Goal: Navigation & Orientation: Find specific page/section

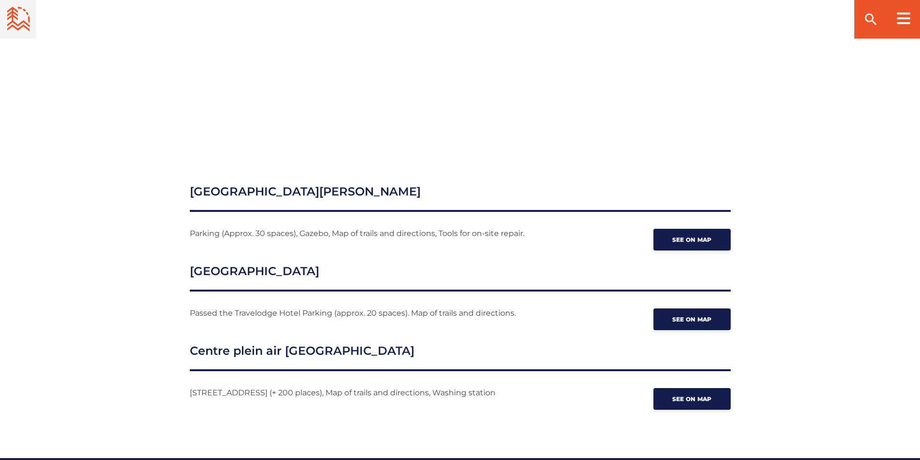
scroll to position [1212, 0]
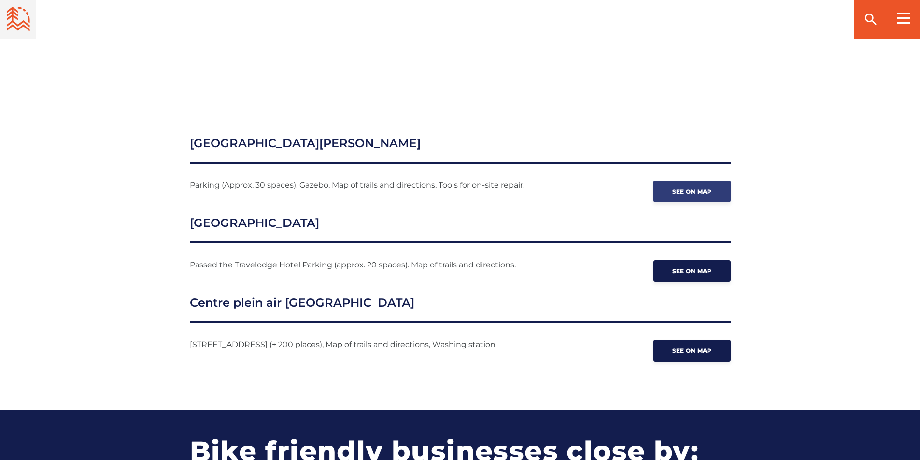
click at [441, 188] on span "See on map" at bounding box center [692, 191] width 40 height 7
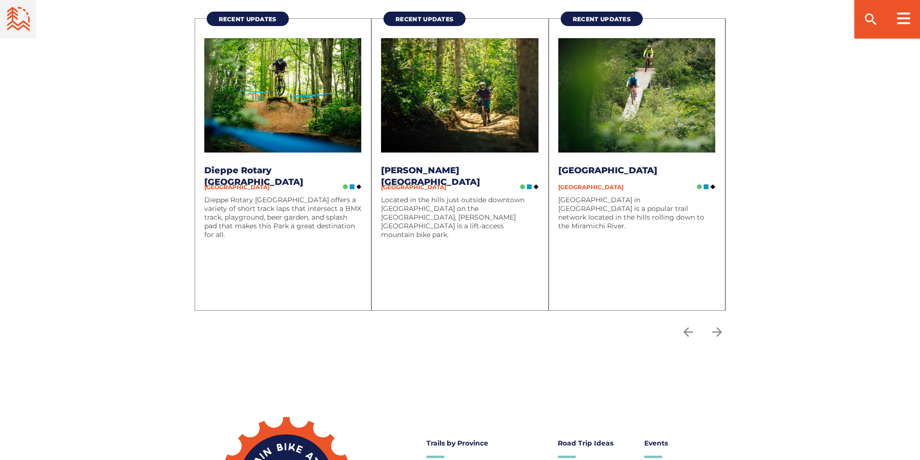
scroll to position [2998, 0]
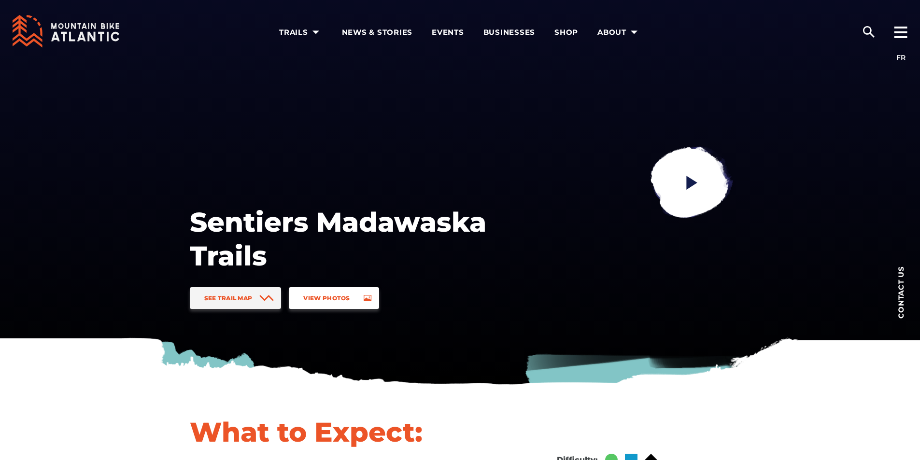
click at [367, 299] on icon at bounding box center [368, 298] width 8 height 7
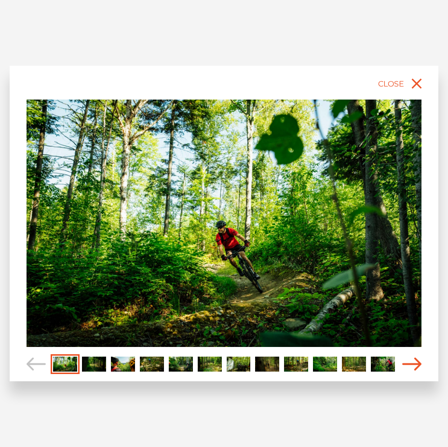
click at [416, 365] on icon "Carousel Navigation" at bounding box center [412, 363] width 19 height 13
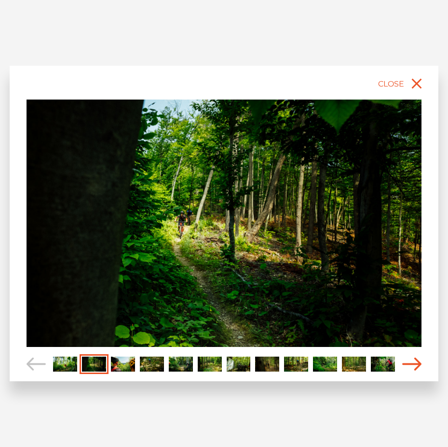
click at [418, 365] on icon "Carousel Navigation" at bounding box center [412, 363] width 19 height 13
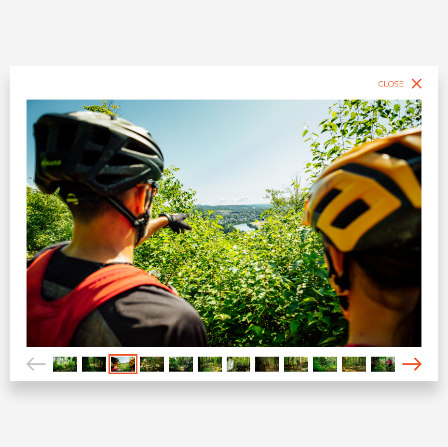
click at [419, 365] on icon "Carousel Navigation" at bounding box center [412, 363] width 19 height 13
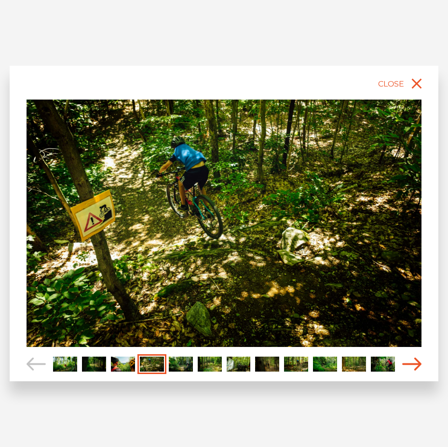
click at [419, 364] on icon "Carousel Navigation" at bounding box center [412, 363] width 19 height 13
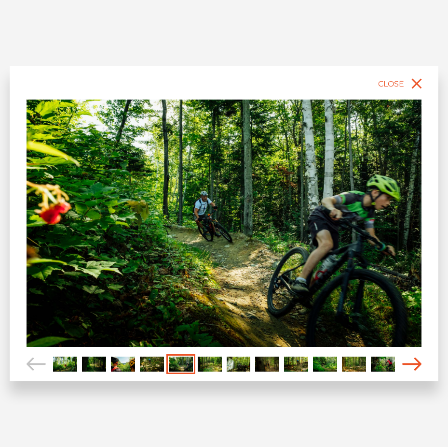
click at [419, 364] on icon "Carousel Navigation" at bounding box center [412, 363] width 19 height 13
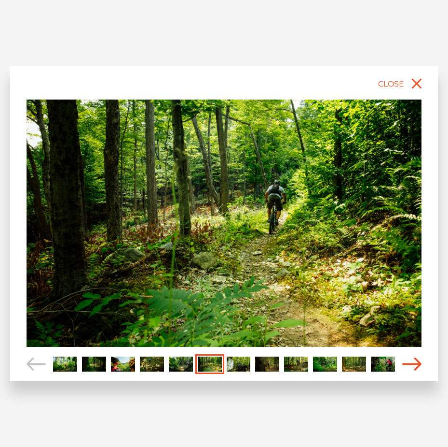
click at [419, 364] on icon "Carousel Navigation" at bounding box center [412, 363] width 19 height 13
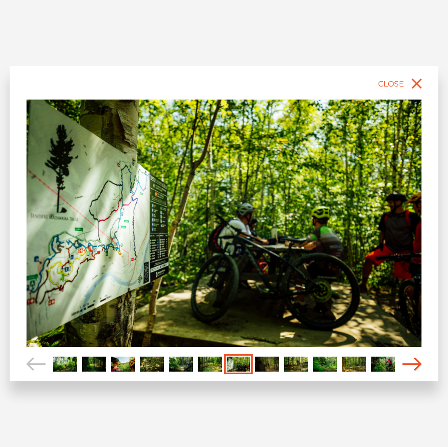
click at [419, 363] on icon "Carousel Navigation" at bounding box center [412, 363] width 19 height 13
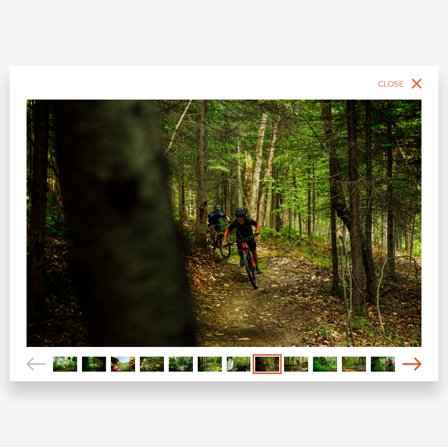
click at [419, 361] on icon "Carousel Navigation" at bounding box center [412, 363] width 19 height 13
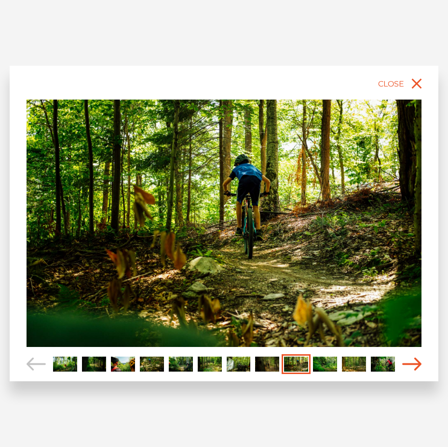
click at [420, 360] on icon "Carousel Navigation" at bounding box center [412, 363] width 19 height 13
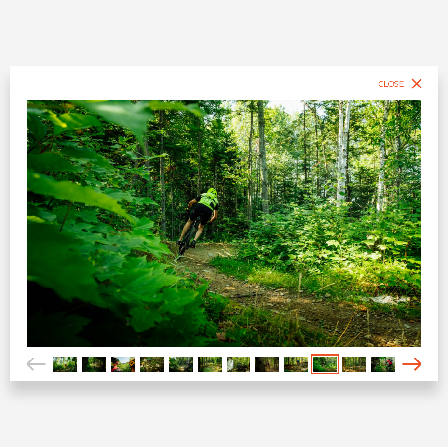
click at [420, 360] on icon "Carousel Navigation" at bounding box center [412, 363] width 19 height 13
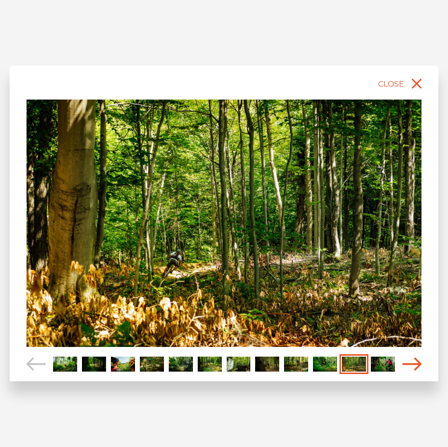
click at [419, 359] on icon "Carousel Navigation" at bounding box center [412, 363] width 19 height 13
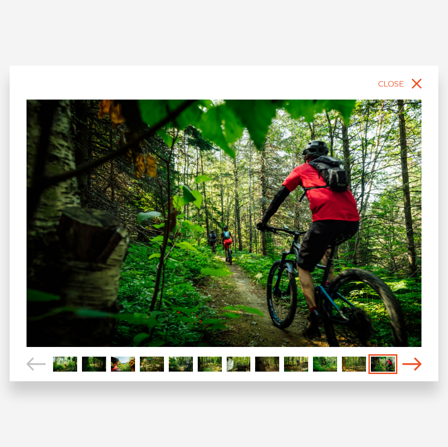
click at [419, 359] on icon "Carousel Navigation" at bounding box center [412, 363] width 19 height 13
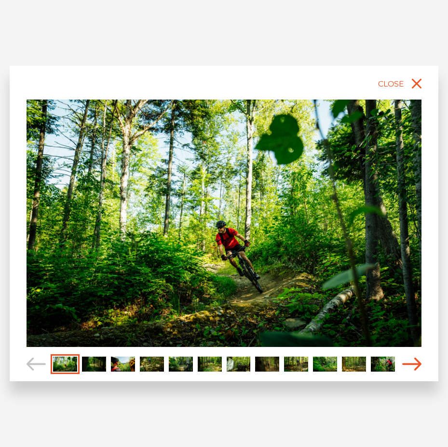
click at [418, 359] on icon "Carousel Navigation" at bounding box center [412, 363] width 19 height 13
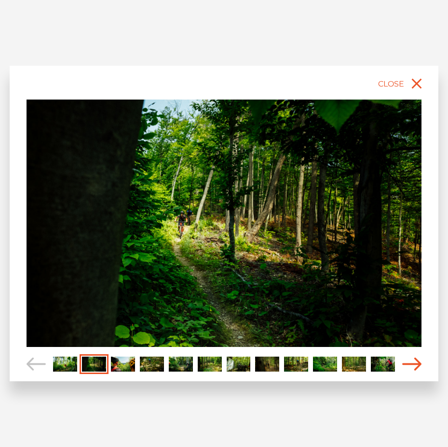
click at [418, 358] on icon "Carousel Navigation" at bounding box center [412, 363] width 19 height 13
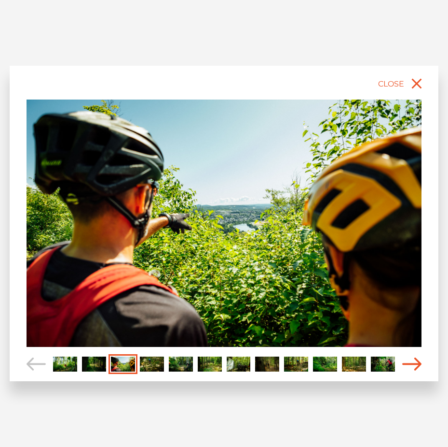
click at [415, 361] on icon "Carousel Navigation" at bounding box center [412, 363] width 19 height 13
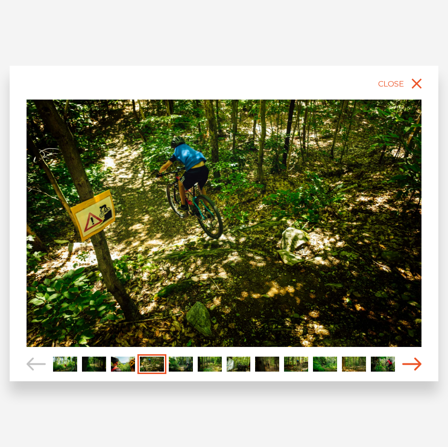
click at [415, 364] on icon "Carousel Navigation" at bounding box center [412, 363] width 19 height 13
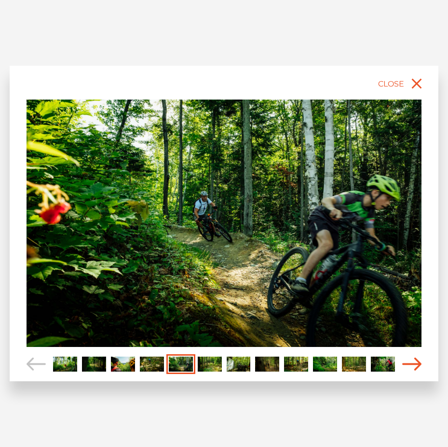
click at [415, 364] on icon "Carousel Navigation" at bounding box center [412, 363] width 19 height 13
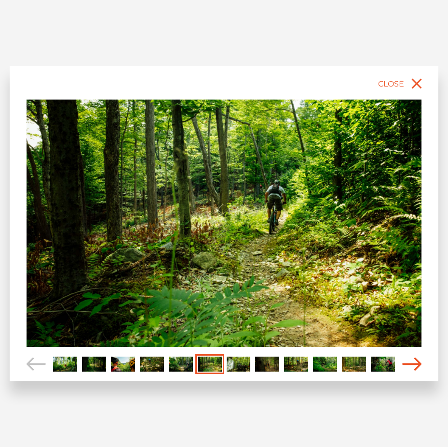
click at [415, 362] on icon "Carousel Navigation" at bounding box center [412, 363] width 19 height 13
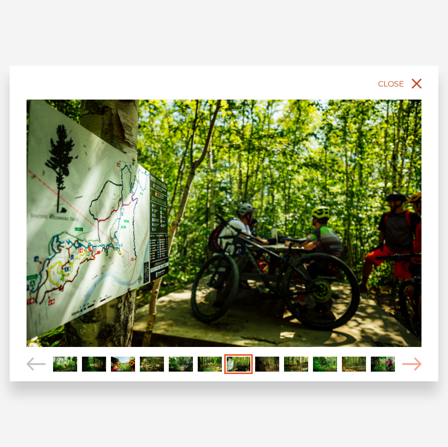
click at [418, 84] on icon "close" at bounding box center [417, 84] width 10 height 10
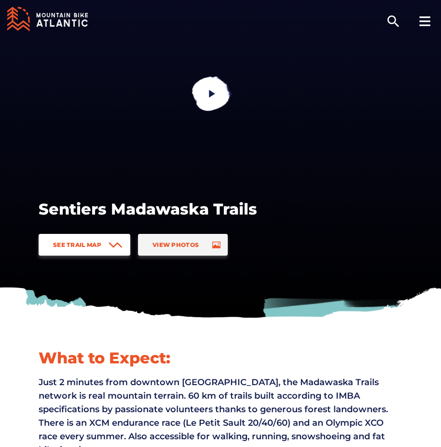
click at [113, 243] on icon at bounding box center [116, 245] width 14 height 6
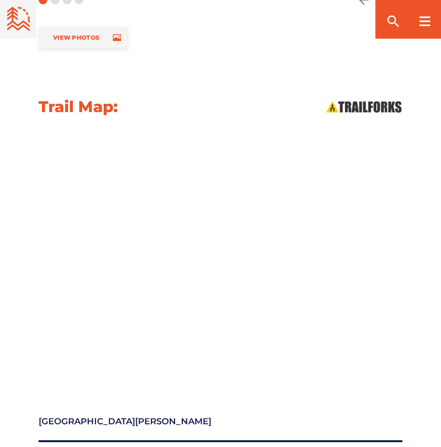
scroll to position [971, 0]
